Goal: Find specific page/section: Find specific page/section

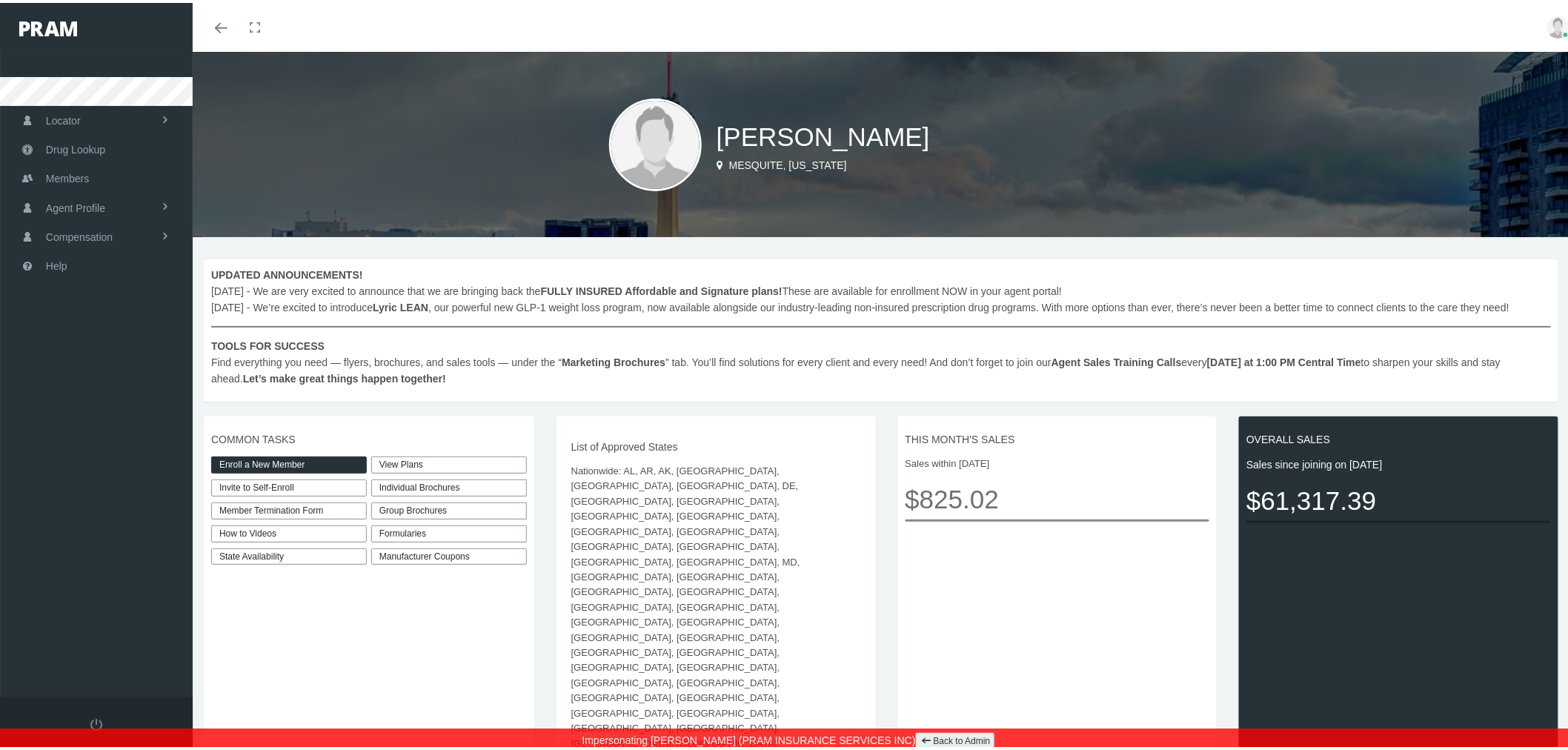
click at [457, 486] on div "Individual Brochures" at bounding box center [449, 484] width 156 height 17
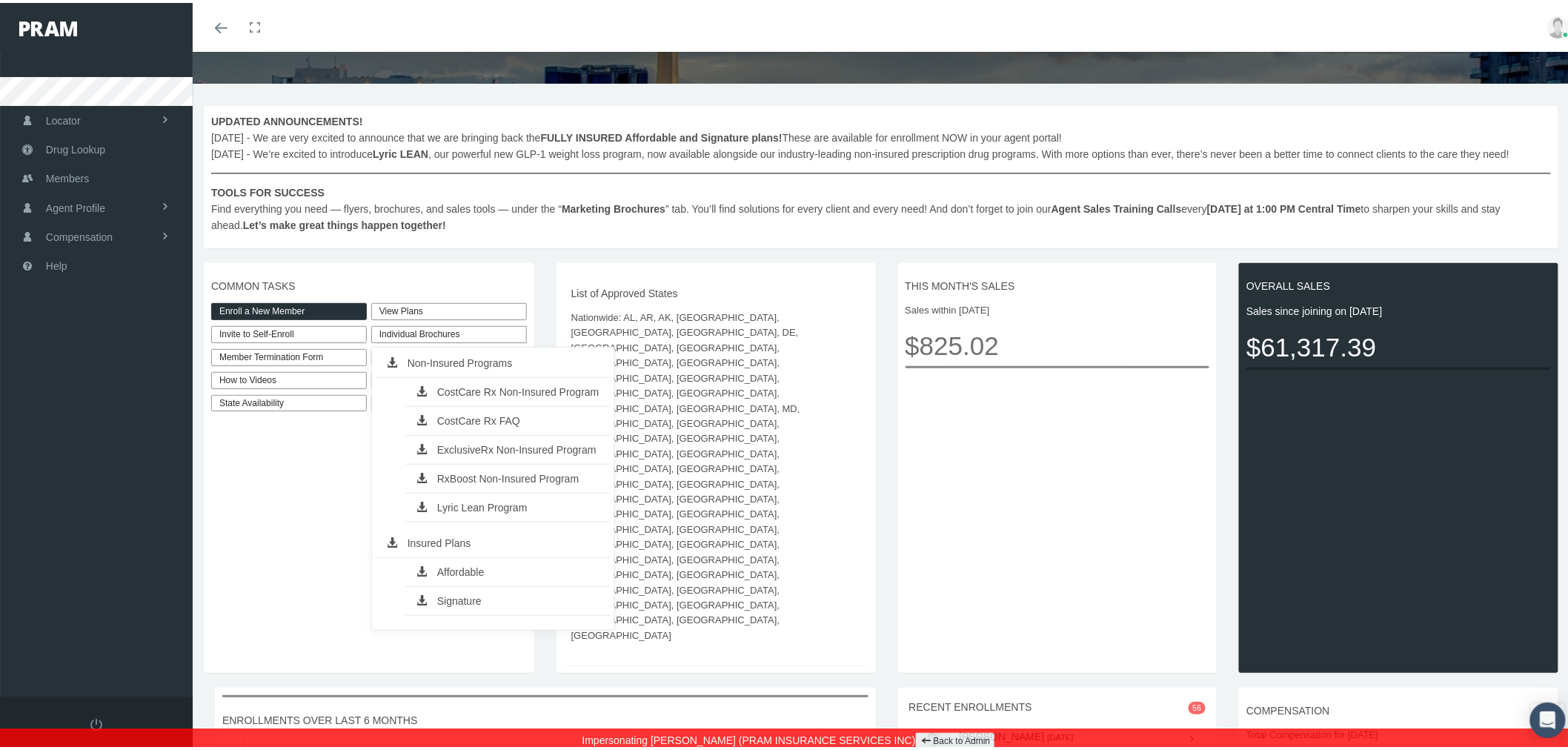
scroll to position [193, 0]
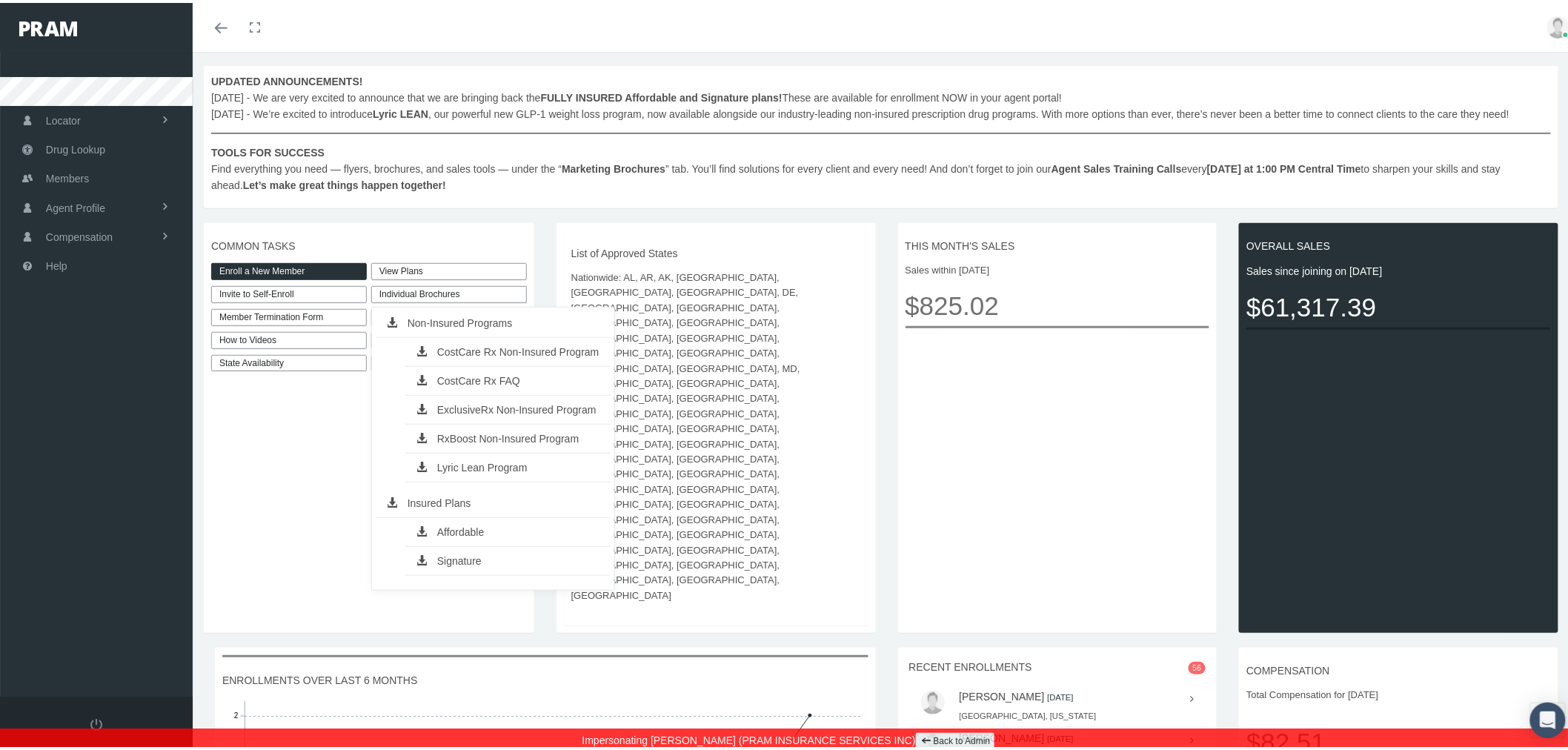
click at [469, 241] on span "COMMON TASKS" at bounding box center [369, 243] width 316 height 17
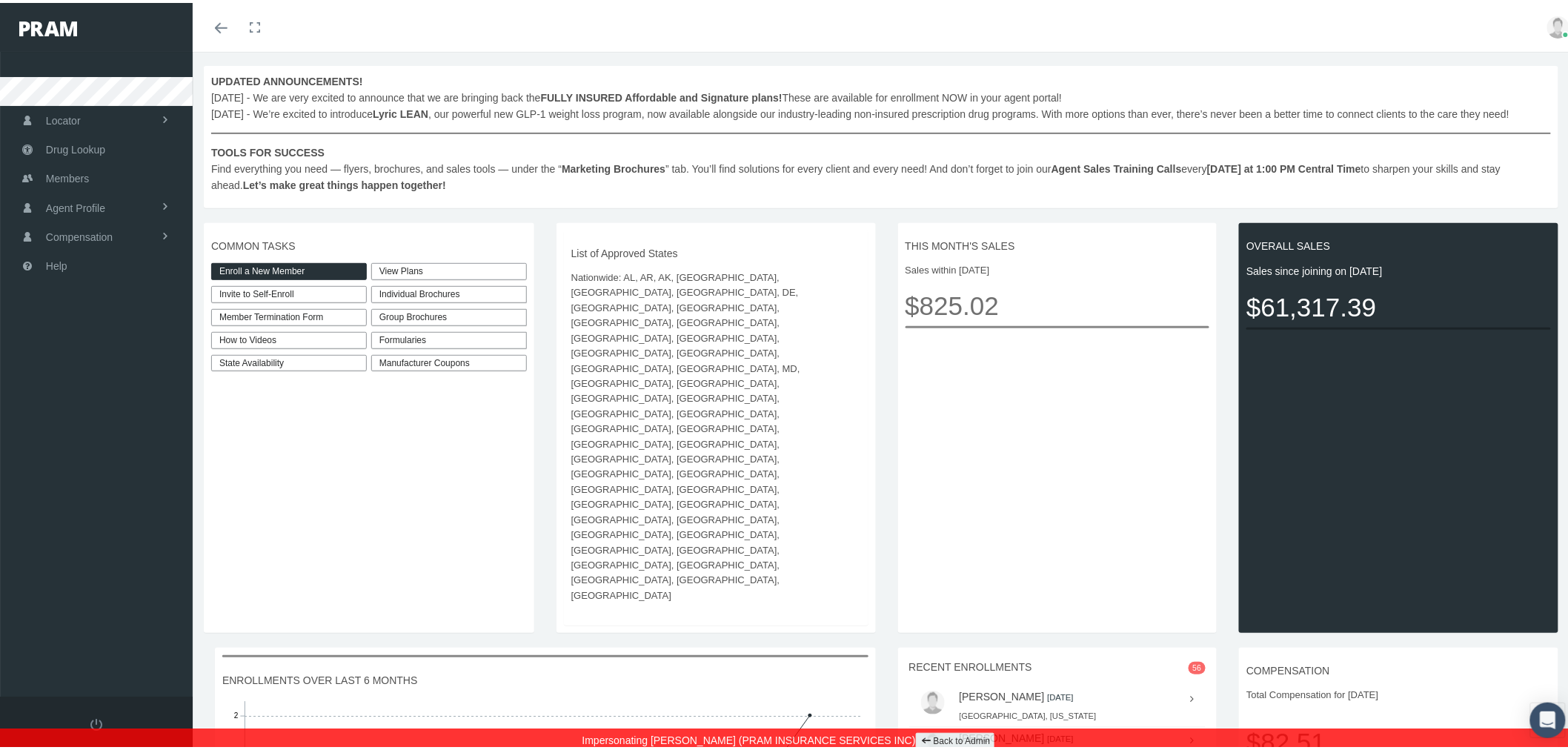
click at [490, 315] on div "Group Brochures" at bounding box center [449, 314] width 156 height 17
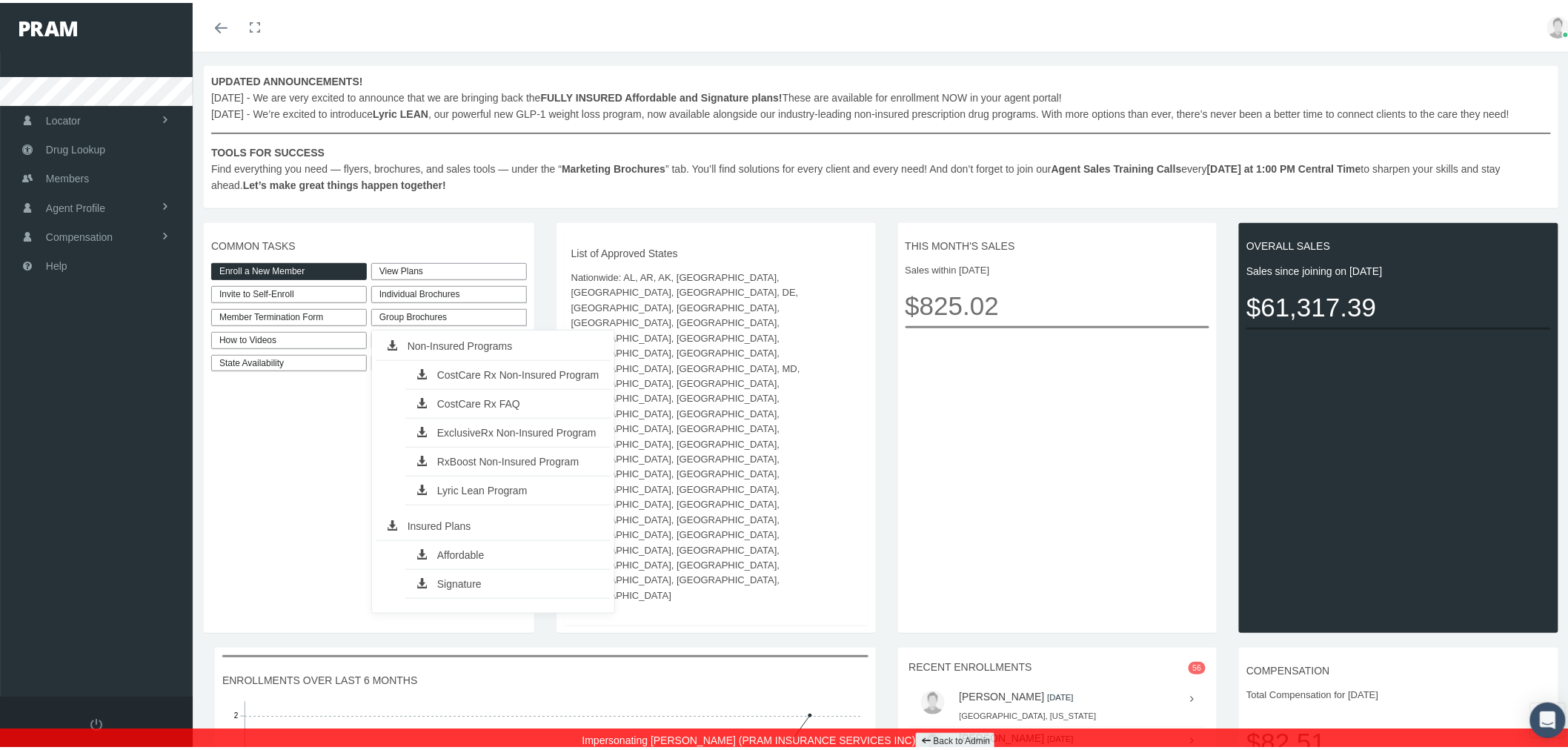
click at [535, 301] on div "COMMON TASKS Enroll a New Member Invite to Self-Enroll Member Termination Form …" at bounding box center [375, 425] width 341 height 410
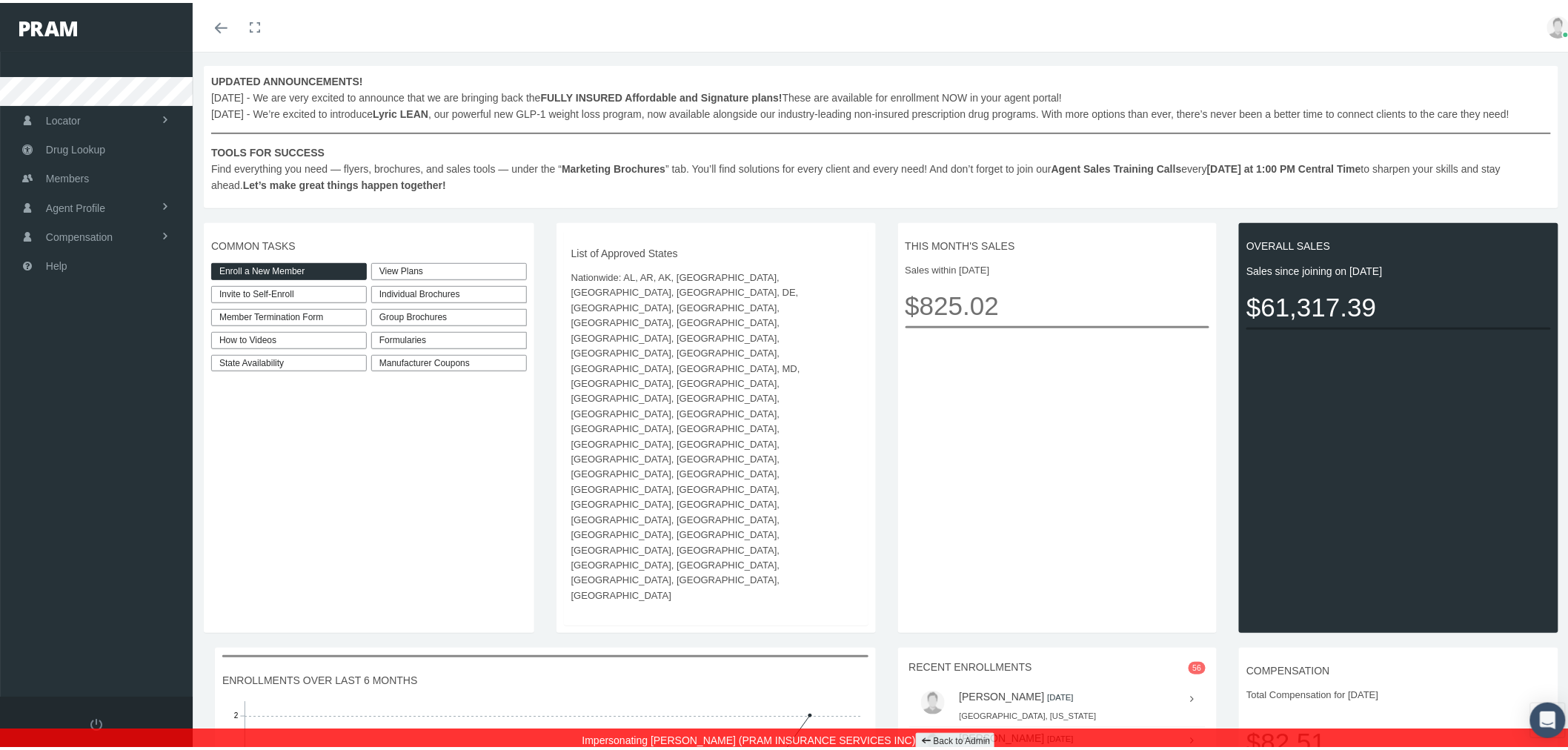
click at [490, 343] on div "Formularies" at bounding box center [449, 337] width 156 height 17
click at [539, 339] on div "COMMON TASKS Enroll a New Member Invite to Self-Enroll Member Termination Form …" at bounding box center [375, 425] width 341 height 410
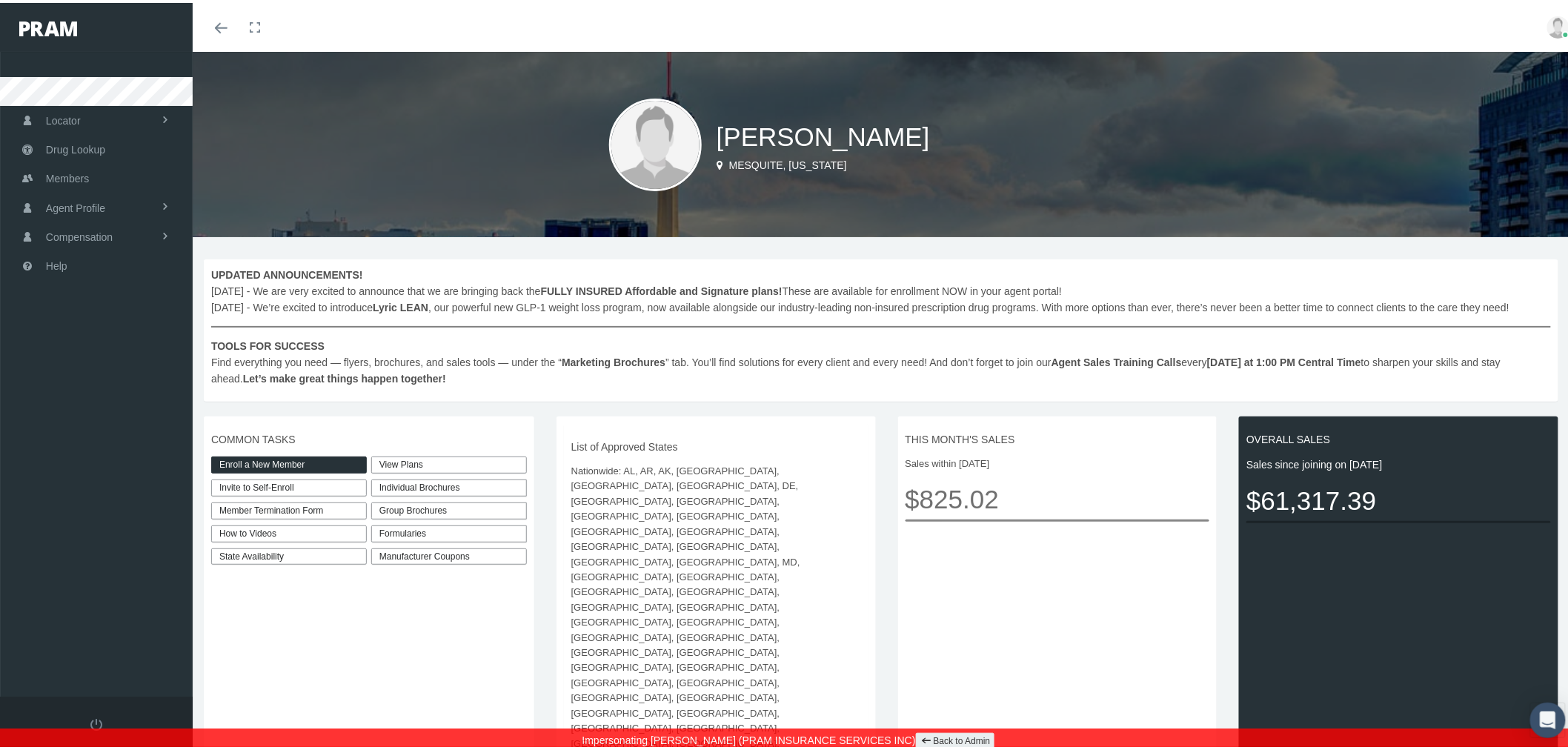
click at [461, 487] on div "Individual Brochures" at bounding box center [449, 484] width 156 height 17
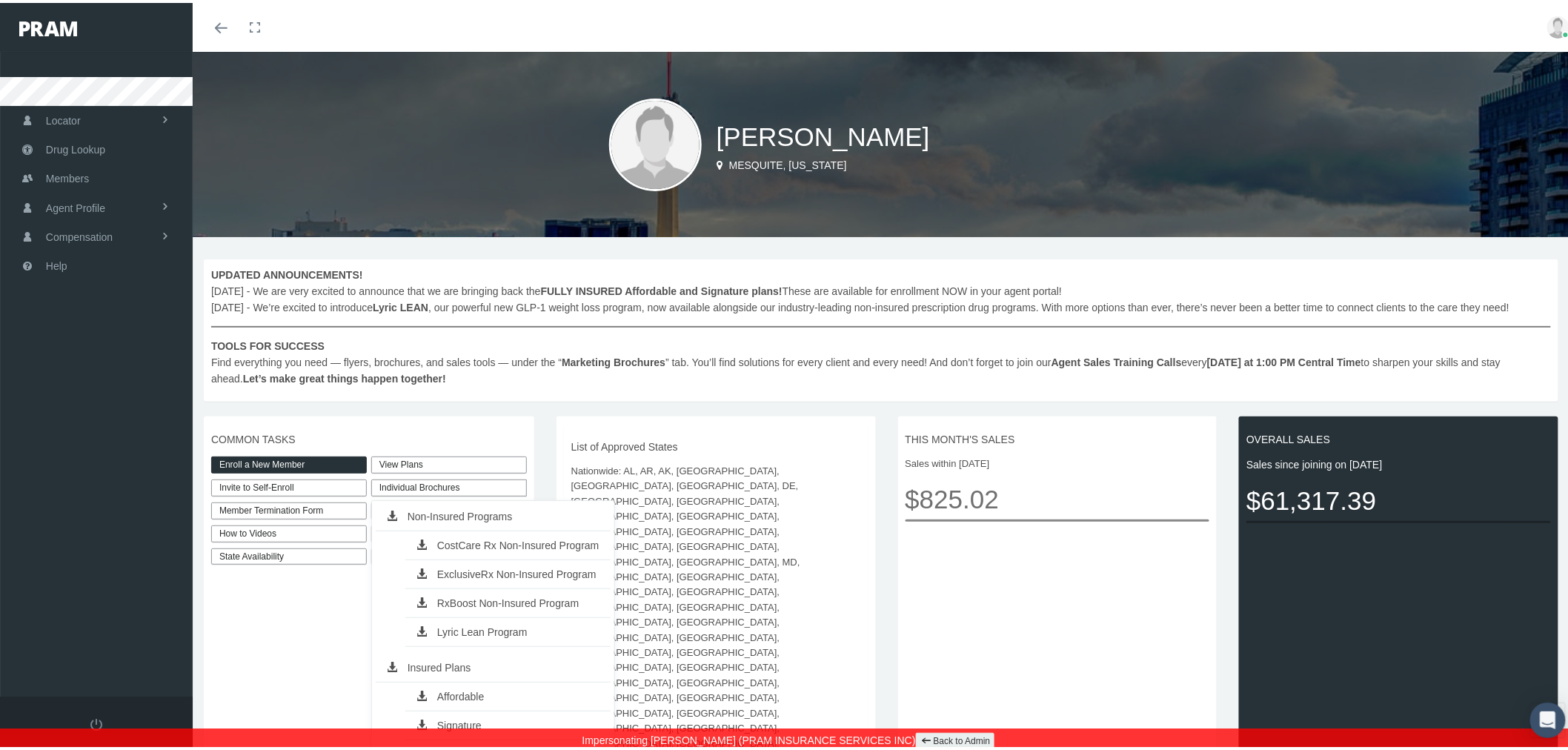
click at [516, 545] on link "CostCare Rx Non-Insured Program" at bounding box center [507, 542] width 205 height 21
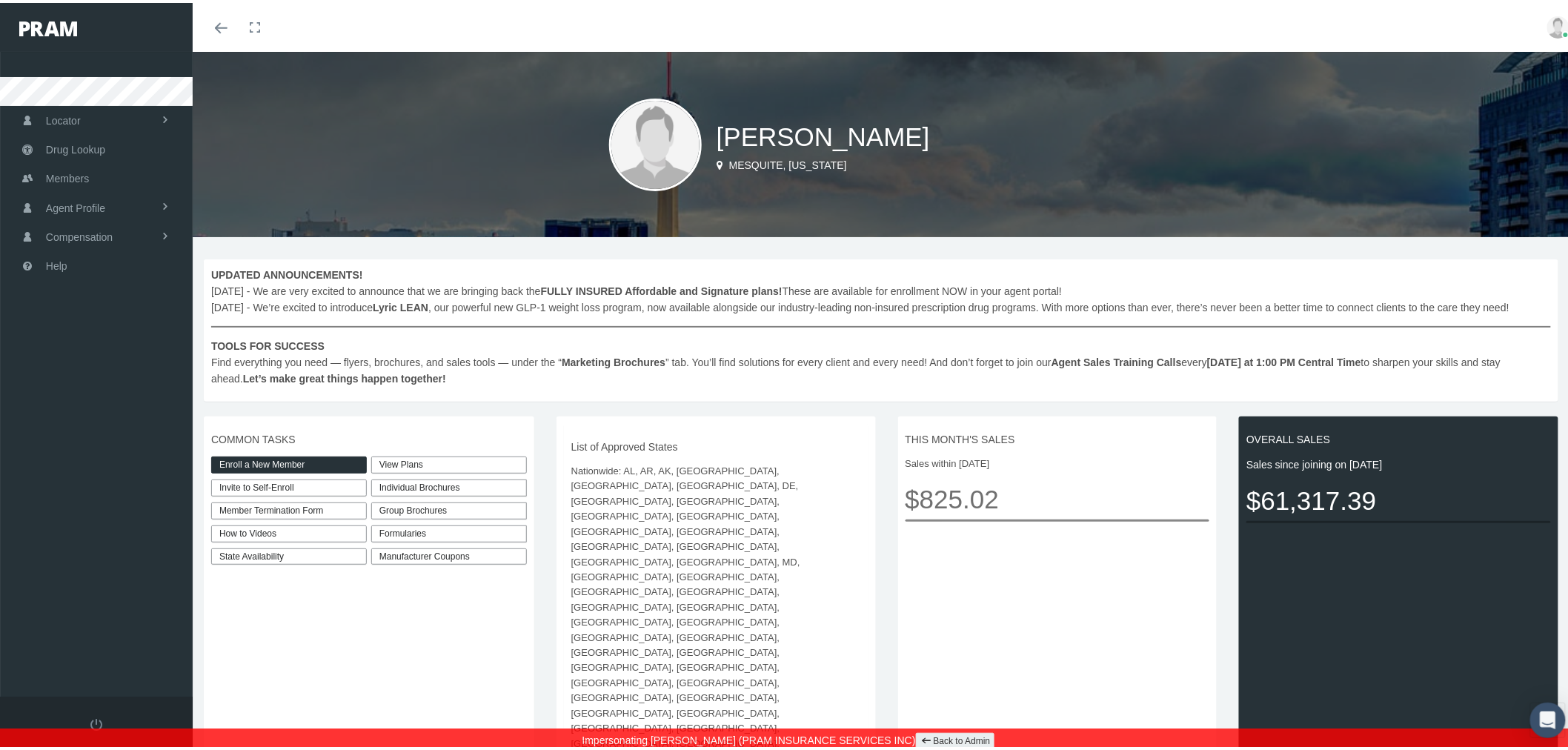
click at [472, 506] on div "Group Brochures" at bounding box center [449, 507] width 156 height 17
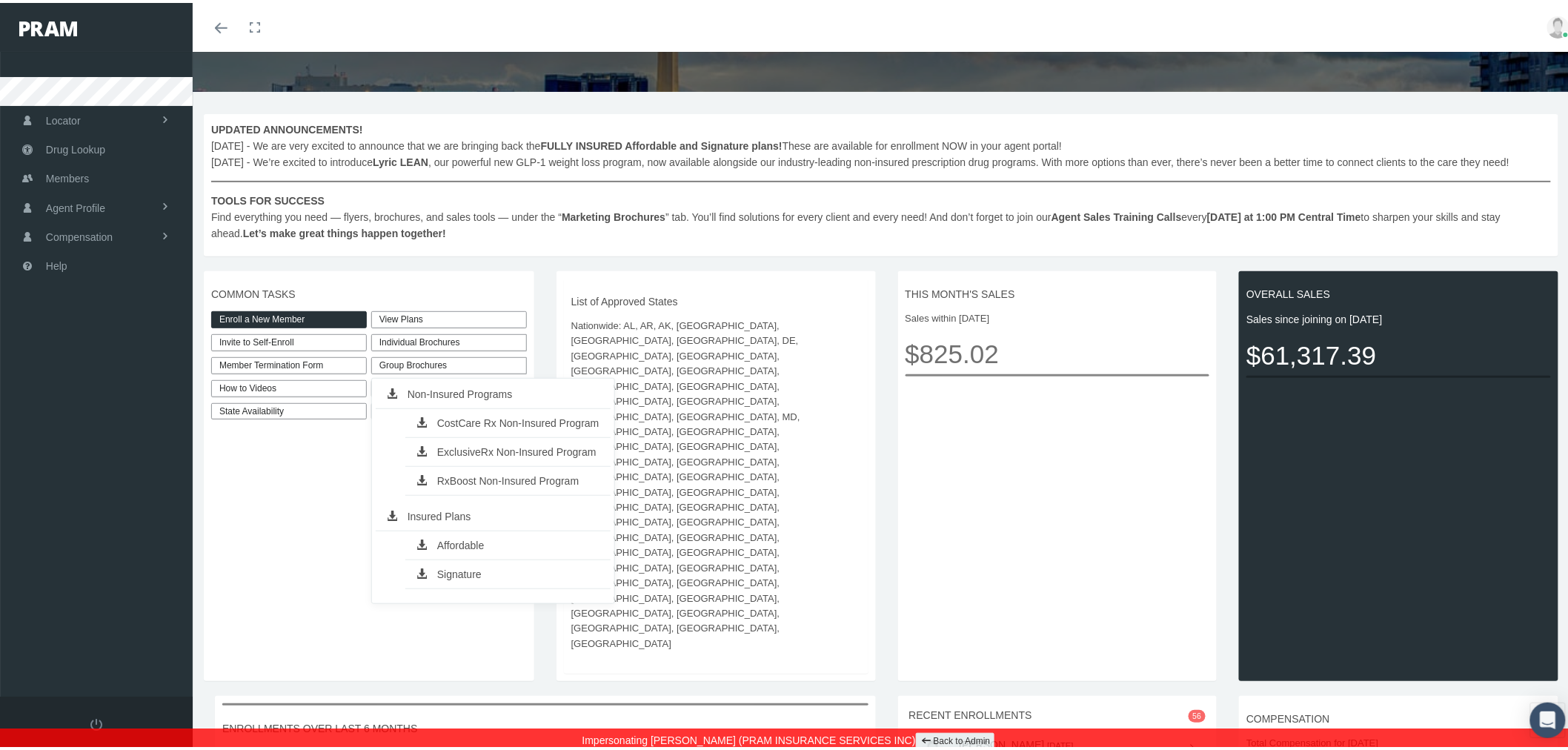
scroll to position [165, 0]
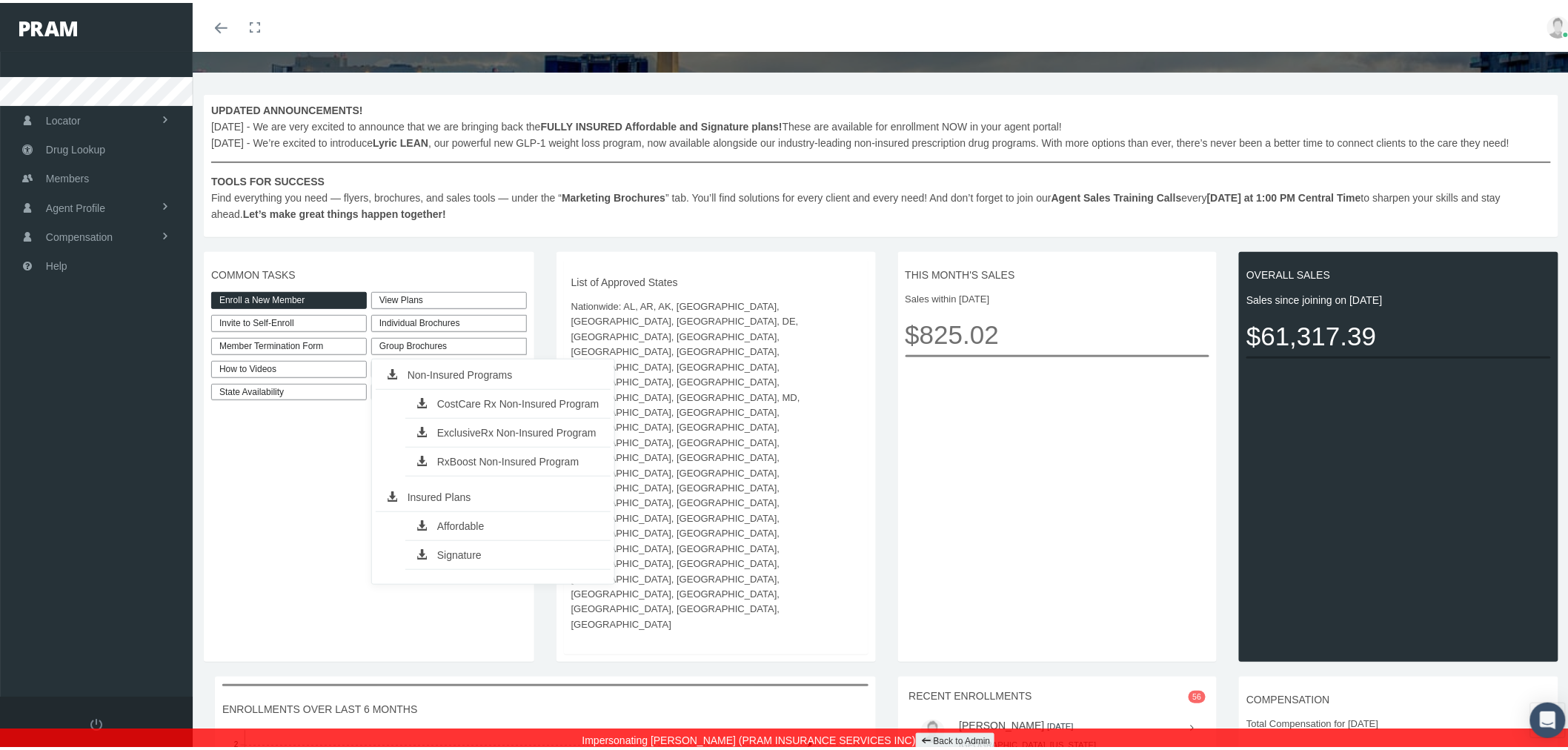
click at [476, 369] on link "Non-Insured Programs" at bounding box center [493, 372] width 235 height 21
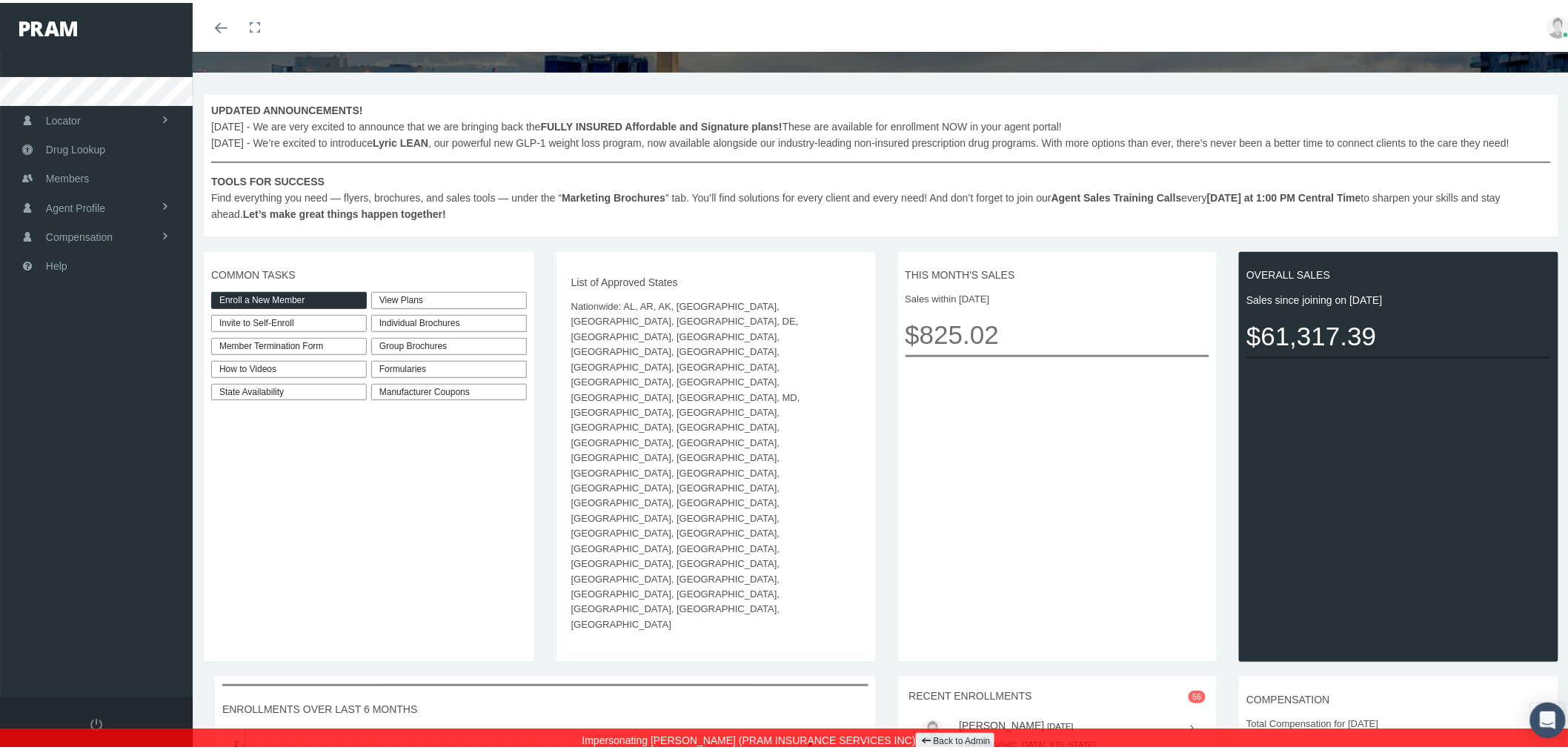
click at [507, 324] on div "Individual Brochures" at bounding box center [449, 320] width 156 height 17
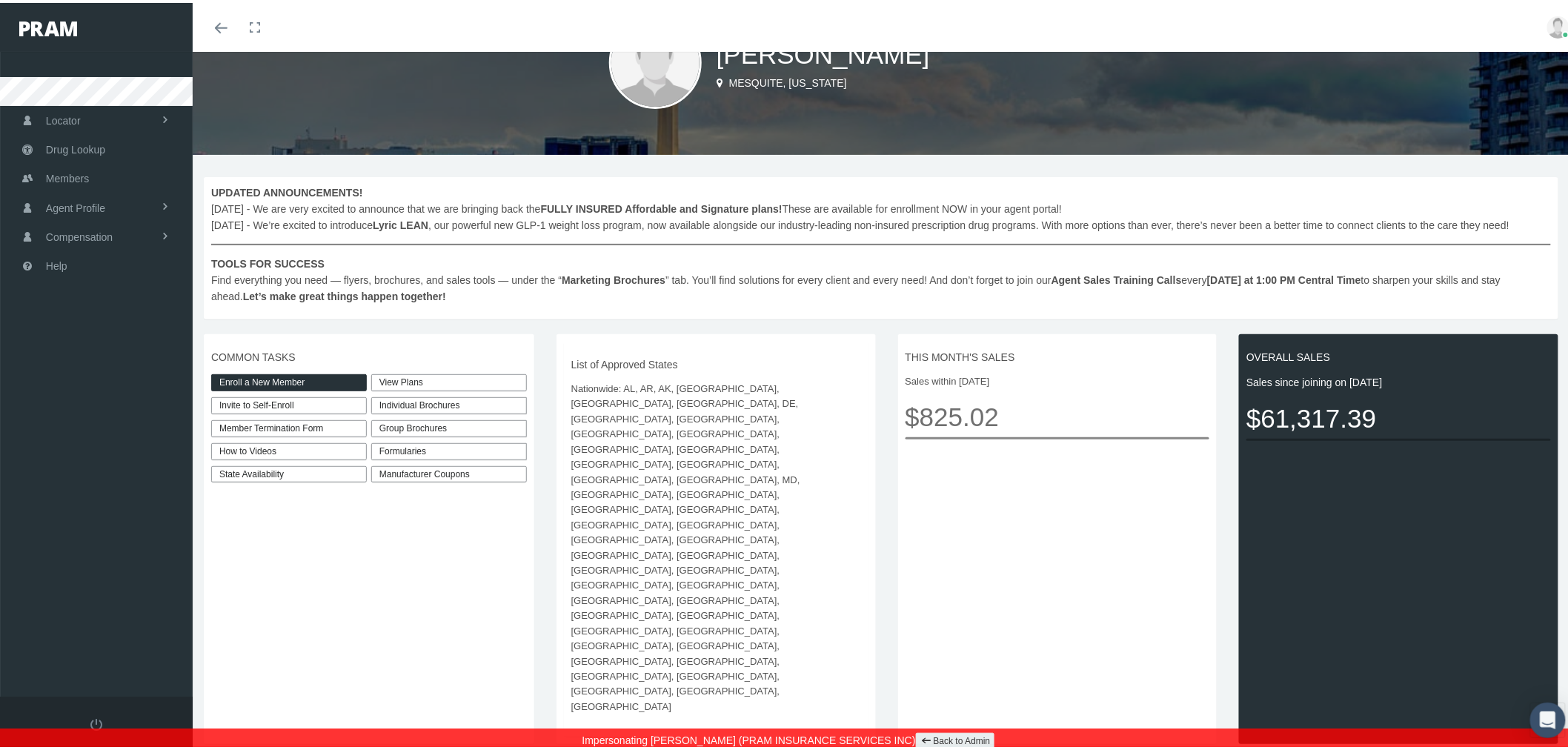
click at [472, 426] on div "Group Brochures" at bounding box center [449, 425] width 156 height 17
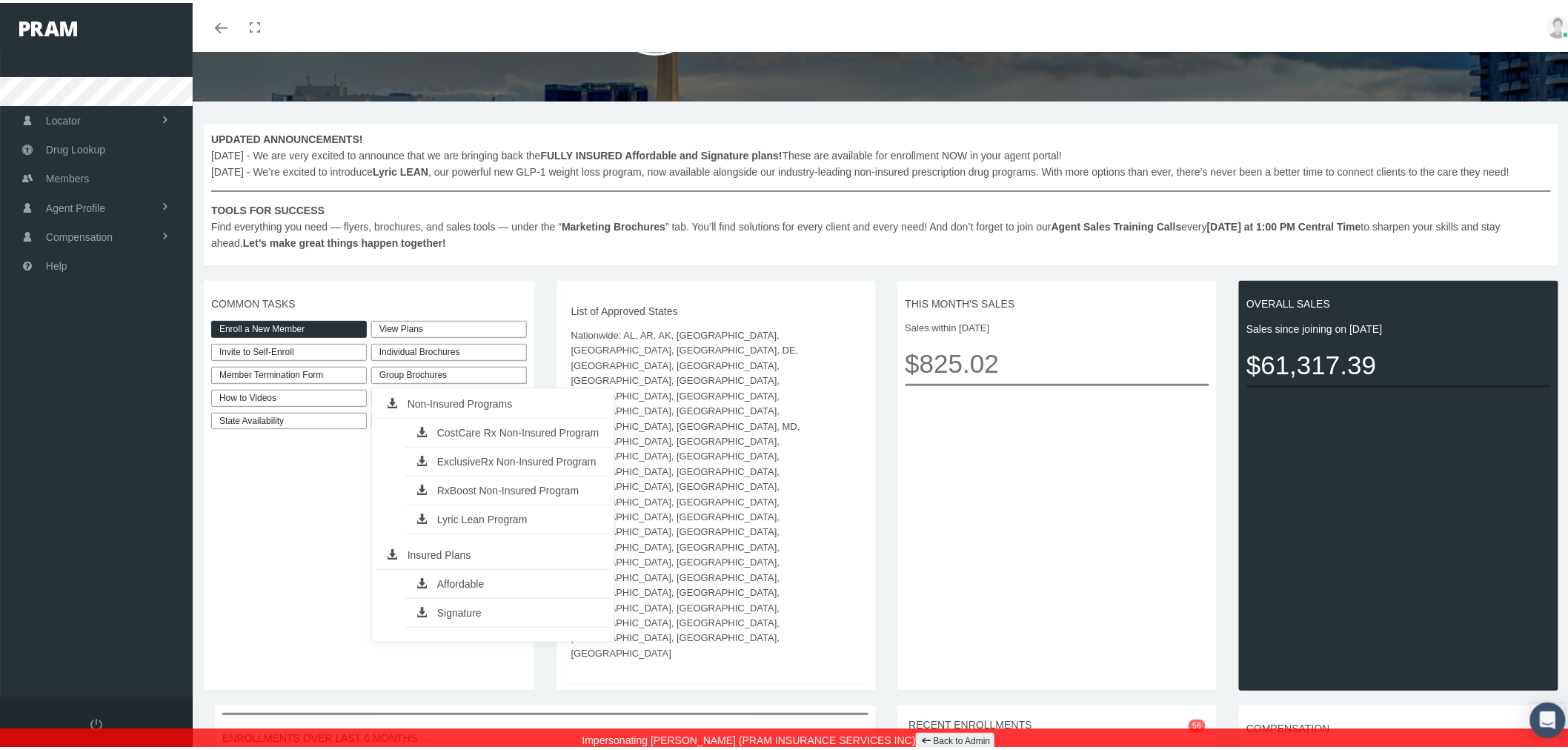
scroll to position [165, 0]
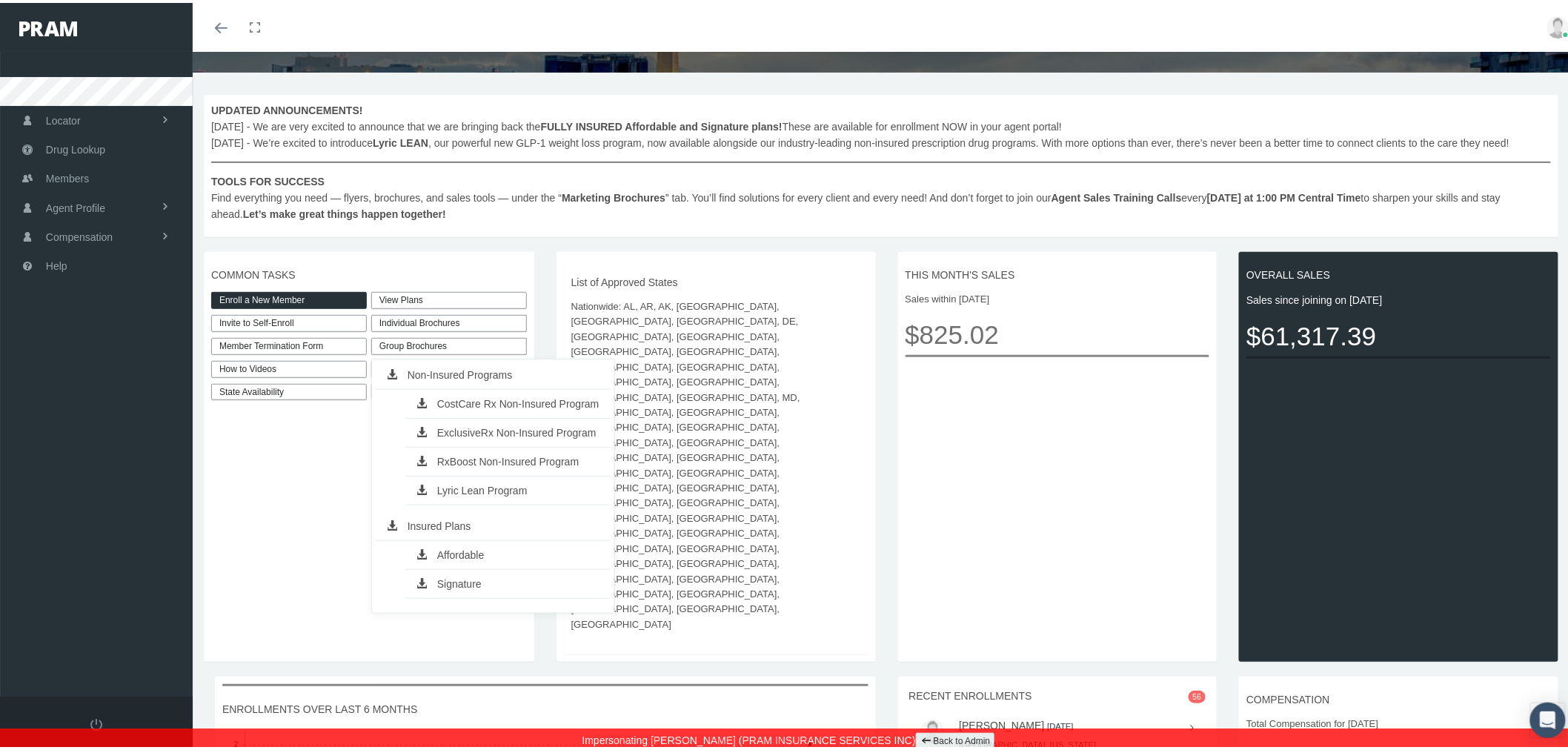
click at [502, 271] on span "COMMON TASKS" at bounding box center [369, 272] width 316 height 17
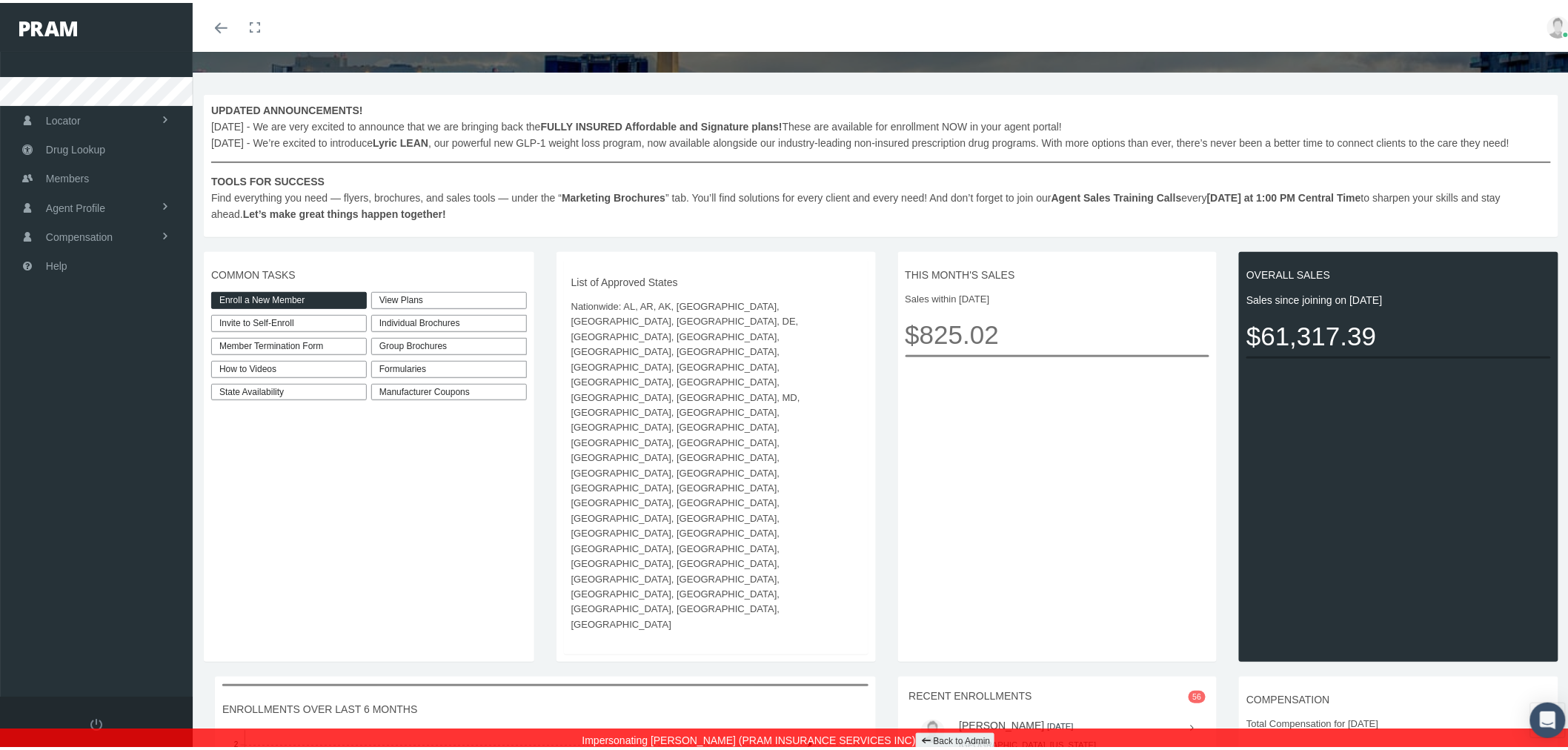
click at [455, 365] on div "Formularies" at bounding box center [449, 366] width 156 height 17
click at [632, 260] on div "List of Approved States Nationwide: AL, AR, AK, AZ, CT, DC, DE, FL, GA, HI, IA,…" at bounding box center [716, 454] width 305 height 395
click at [933, 737] on link "Back to Admin" at bounding box center [955, 738] width 79 height 17
